Goal: Task Accomplishment & Management: Complete application form

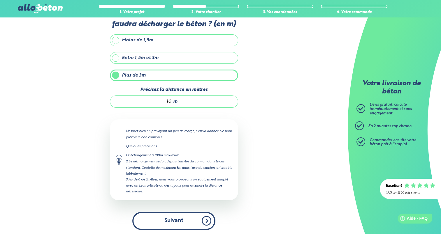
click at [170, 219] on button "Suivant" at bounding box center [173, 221] width 83 height 18
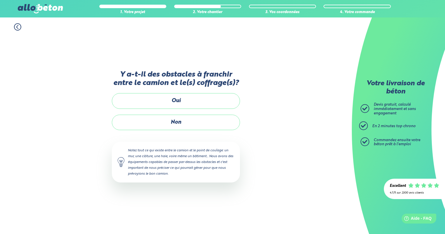
click at [166, 121] on label "Non" at bounding box center [176, 122] width 128 height 15
click at [0, 0] on input "Non" at bounding box center [0, 0] width 0 height 0
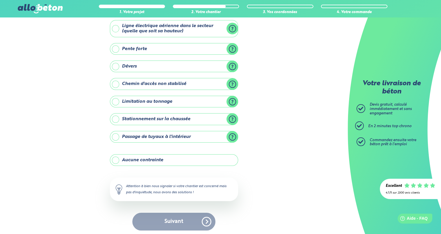
scroll to position [35, 0]
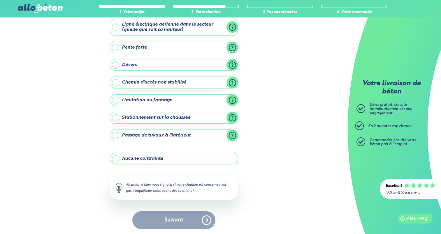
click at [152, 159] on label "Aucune contrainte" at bounding box center [174, 159] width 128 height 12
click at [0, 0] on input "Aucune contrainte" at bounding box center [0, 0] width 0 height 0
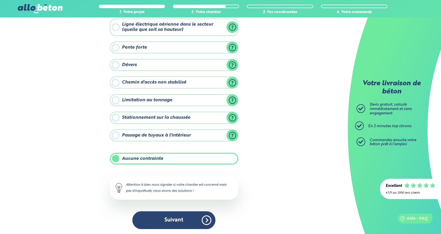
scroll to position [35, 0]
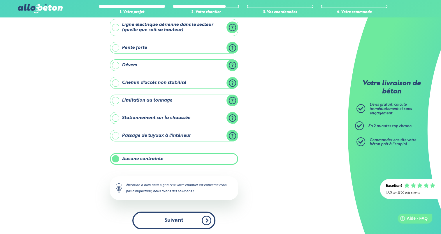
click at [173, 224] on button "Suivant" at bounding box center [173, 221] width 83 height 18
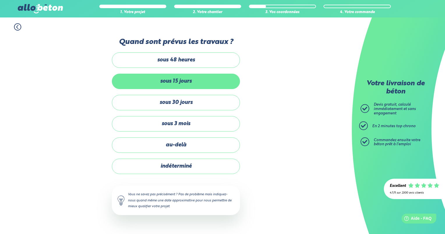
click at [170, 84] on label "sous 15 jours" at bounding box center [176, 81] width 128 height 15
click at [0, 0] on input "sous 15 jours" at bounding box center [0, 0] width 0 height 0
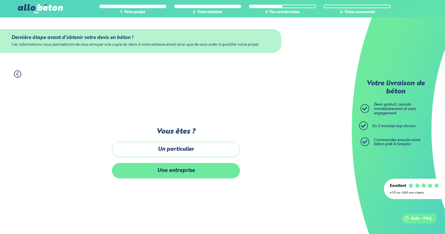
click at [180, 171] on label "Une entreprise" at bounding box center [176, 170] width 128 height 15
click at [0, 0] on input "Une entreprise" at bounding box center [0, 0] width 0 height 0
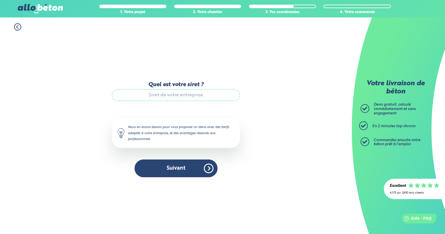
click at [170, 98] on input "Quel est votre siret ?" at bounding box center [176, 95] width 128 height 12
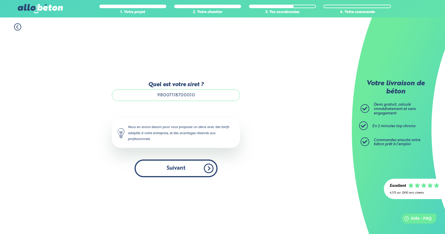
type input "98007118700010"
click at [174, 168] on button "Suivant" at bounding box center [176, 169] width 83 height 18
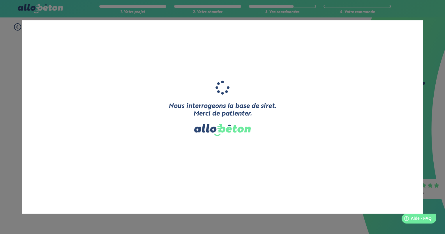
type input "[ND]"
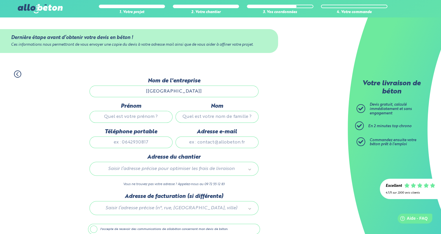
click at [163, 92] on input "[ND]" at bounding box center [173, 92] width 169 height 12
drag, startPoint x: 184, startPoint y: 90, endPoint x: 190, endPoint y: 93, distance: 7.0
click at [184, 90] on input "[ND]" at bounding box center [173, 92] width 169 height 12
click at [169, 92] on input "[ND]" at bounding box center [173, 92] width 169 height 12
click at [120, 118] on input "Prénom" at bounding box center [130, 117] width 83 height 12
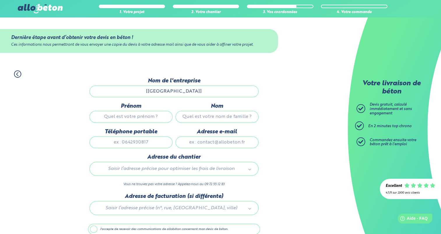
type input "Cylvain"
type input "CLOCHARD"
type input "0612614881"
type input "cylcpao@gmail.com"
type input "18350 France"
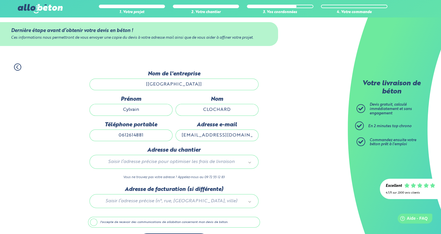
scroll to position [27, 0]
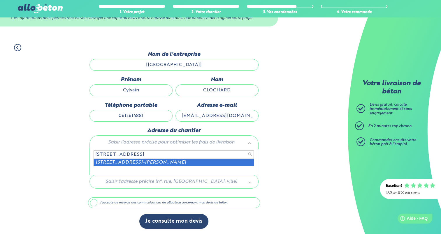
type input "5 route de nérondes 18350 Mornay"
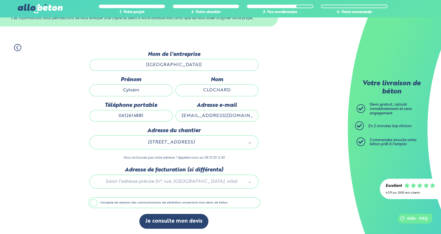
click at [151, 182] on div at bounding box center [174, 181] width 172 height 28
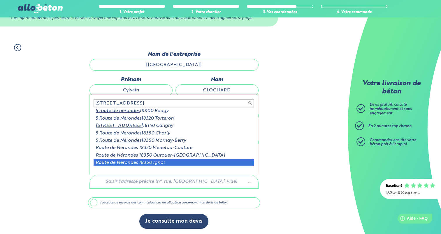
scroll to position [1, 0]
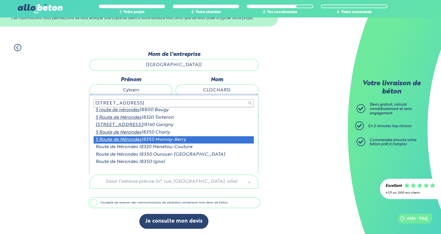
type input "5 route de Nérondes"
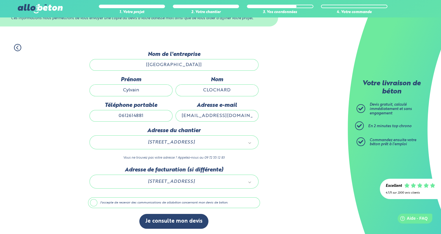
click at [94, 202] on label "J'accepte de recevoir des communications de allobéton concernant mon devis de b…" at bounding box center [174, 203] width 172 height 11
click at [0, 0] on input "J'accepte de recevoir des communications de allobéton concernant mon devis de b…" at bounding box center [0, 0] width 0 height 0
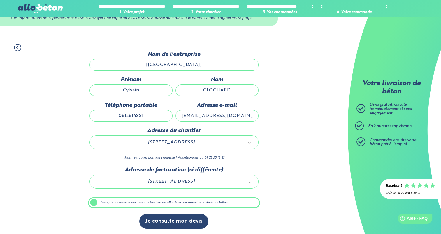
scroll to position [26, 0]
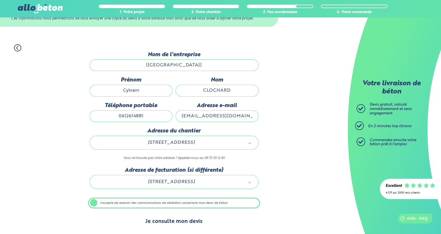
click at [173, 222] on button "Je consulte mon devis" at bounding box center [173, 222] width 69 height 15
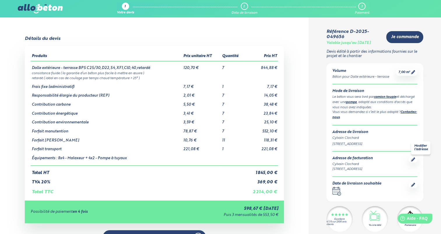
click at [413, 160] on icon at bounding box center [413, 160] width 4 height 4
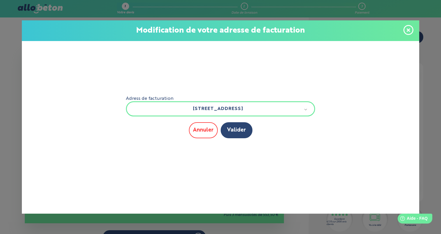
click at [195, 133] on button "Annuler" at bounding box center [203, 130] width 29 height 16
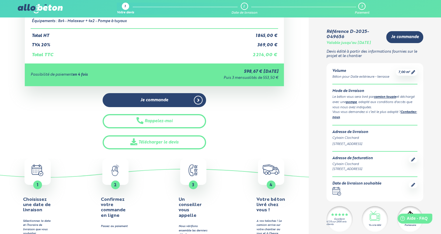
scroll to position [146, 0]
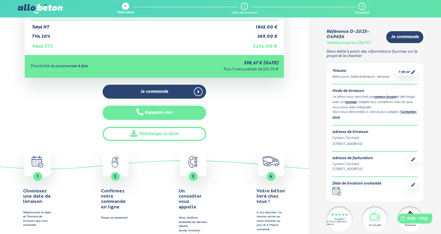
click at [163, 113] on button "Rappelez-moi" at bounding box center [155, 113] width 104 height 14
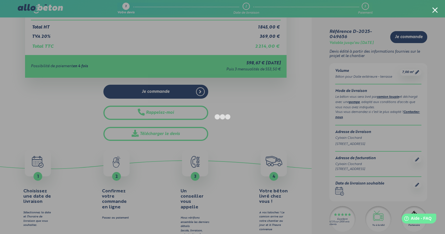
click at [435, 9] on div at bounding box center [436, 10] width 6 height 6
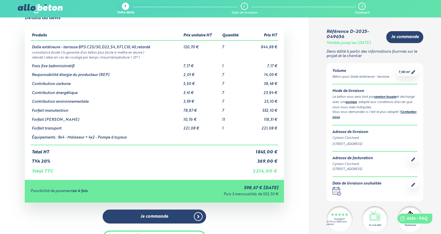
scroll to position [0, 0]
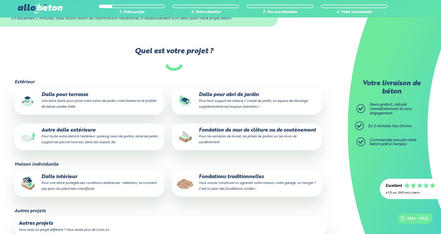
click at [87, 103] on small "Une belle dalle pour poser votre salon de jardin, votre barbecue et profiter de…" at bounding box center [98, 103] width 115 height 9
click at [0, 0] on input "Dalle pour terrasse Une belle dalle pour poser votre salon de jardin, votre bar…" at bounding box center [0, 0] width 0 height 0
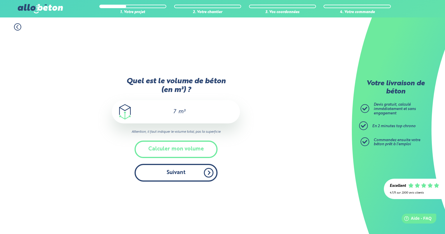
click at [176, 172] on button "Suivant" at bounding box center [176, 173] width 83 height 18
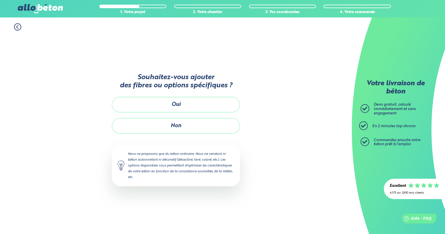
click at [172, 134] on div "Souhaitez-vous ajouter des fibres ou options spécifiques ? Oui Non Nous ne prop…" at bounding box center [176, 132] width 128 height 131
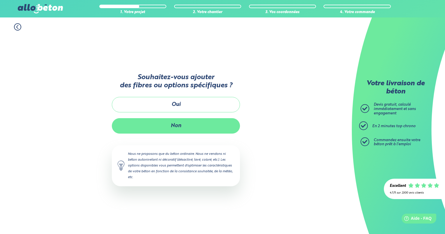
click at [172, 130] on button "Non" at bounding box center [176, 125] width 128 height 15
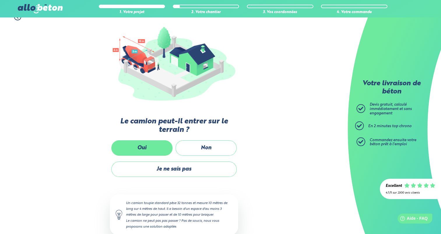
scroll to position [74, 0]
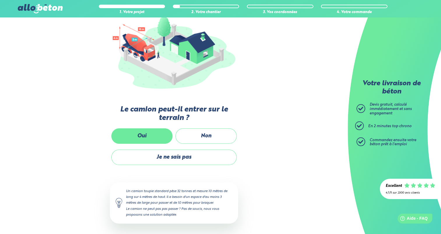
click at [149, 139] on label "Oui" at bounding box center [141, 136] width 61 height 15
click at [0, 0] on input "Oui" at bounding box center [0, 0] width 0 height 0
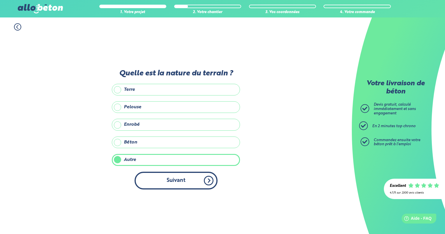
click at [159, 179] on button "Suivant" at bounding box center [176, 181] width 83 height 18
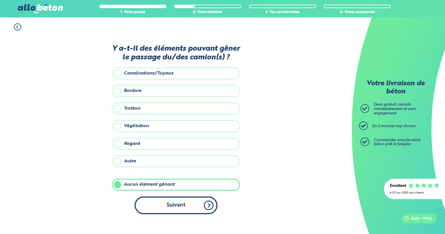
click at [170, 206] on button "Suivant" at bounding box center [176, 206] width 83 height 18
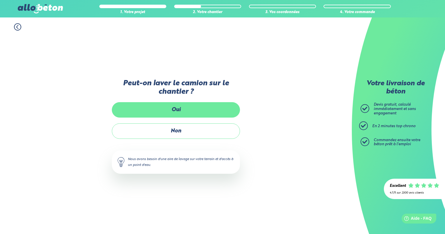
click at [176, 114] on label "Oui" at bounding box center [176, 109] width 128 height 15
click at [0, 0] on input "Oui" at bounding box center [0, 0] width 0 height 0
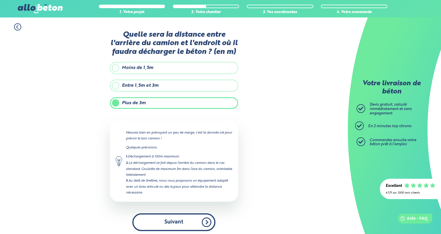
click at [164, 225] on button "Suivant" at bounding box center [173, 223] width 83 height 18
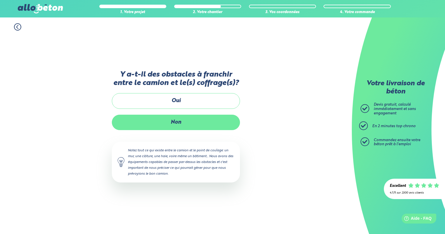
click at [178, 121] on label "Non" at bounding box center [176, 122] width 128 height 15
click at [0, 0] on input "Non" at bounding box center [0, 0] width 0 height 0
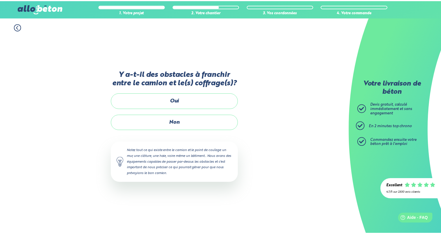
scroll to position [35, 0]
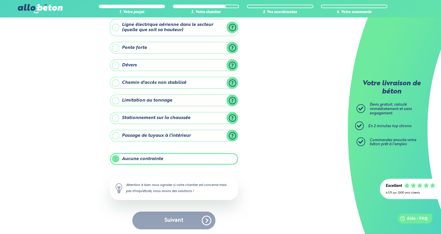
click at [171, 221] on div "Suivant" at bounding box center [174, 221] width 128 height 18
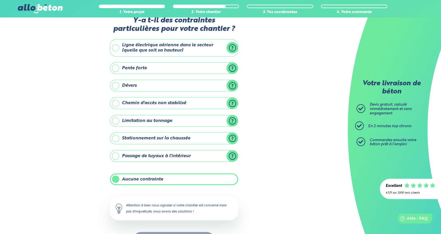
scroll to position [0, 0]
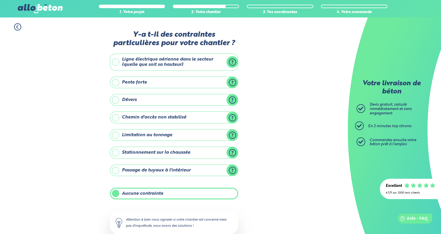
click at [148, 192] on label "Aucune contrainte" at bounding box center [174, 194] width 128 height 12
click at [0, 0] on input "Aucune contrainte" at bounding box center [0, 0] width 0 height 0
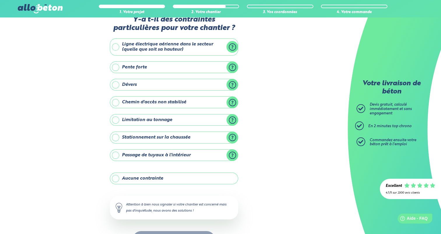
scroll to position [6, 0]
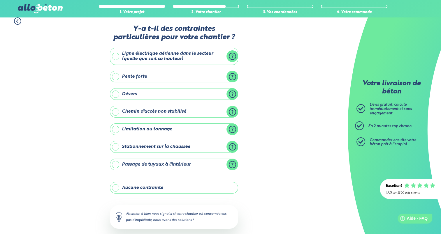
click at [142, 184] on label "Aucune contrainte" at bounding box center [174, 188] width 128 height 12
click at [0, 0] on input "Aucune contrainte" at bounding box center [0, 0] width 0 height 0
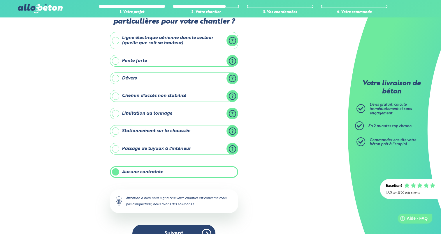
scroll to position [35, 0]
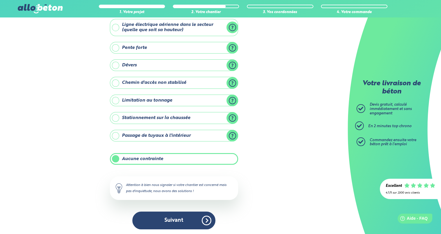
click at [167, 219] on button "Suivant" at bounding box center [173, 221] width 83 height 18
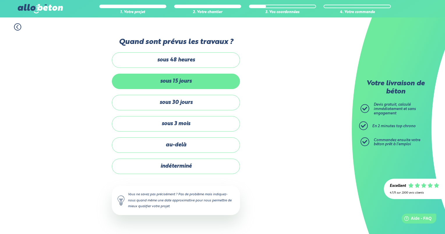
click at [173, 82] on label "sous 15 jours" at bounding box center [176, 81] width 128 height 15
click at [0, 0] on input "sous 15 jours" at bounding box center [0, 0] width 0 height 0
